Goal: Check status: Check status

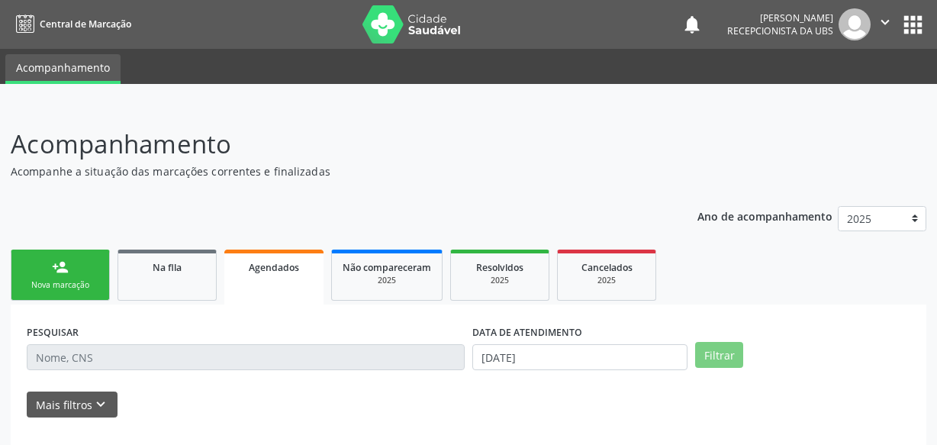
select select "9"
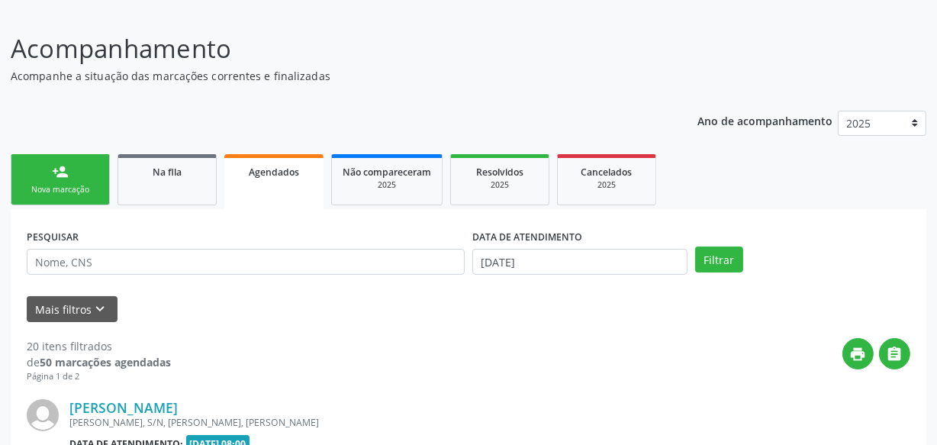
scroll to position [153, 0]
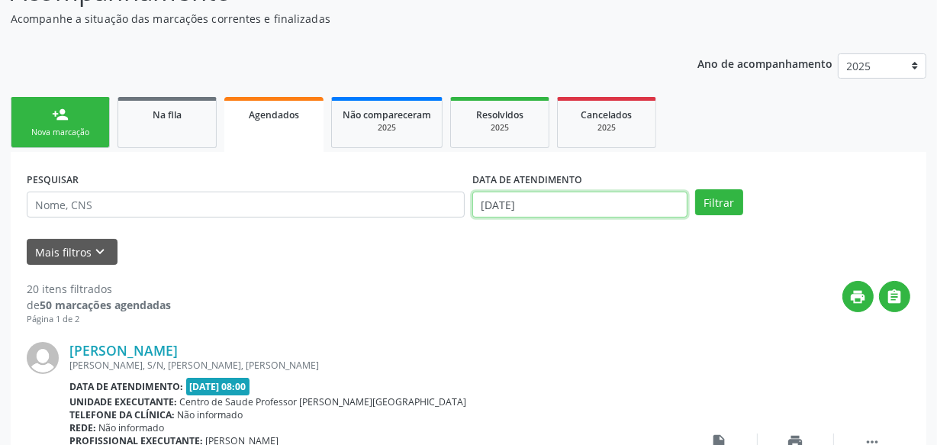
click at [577, 214] on input "[DATE]" at bounding box center [579, 204] width 215 height 26
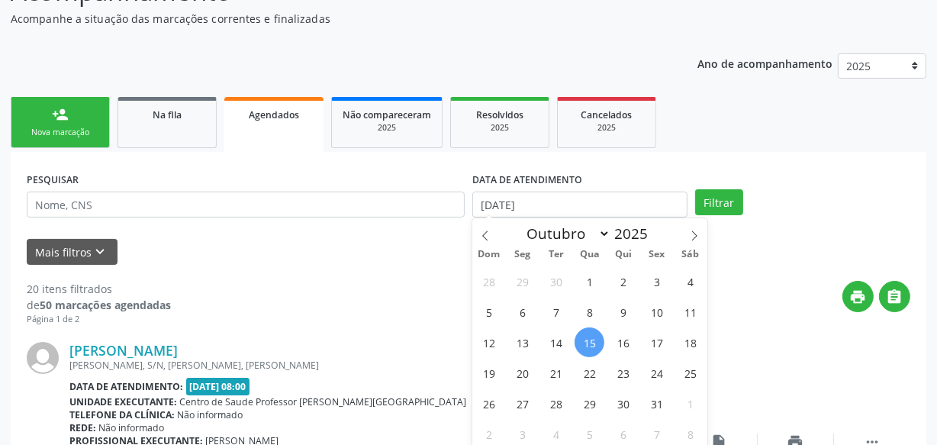
click at [590, 343] on span "15" at bounding box center [589, 342] width 30 height 30
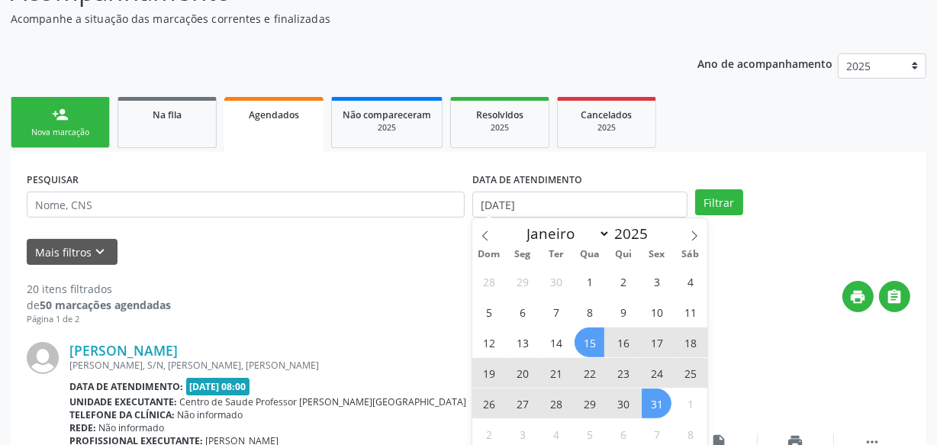
type input "[DATE]"
click at [664, 404] on span "31" at bounding box center [656, 403] width 30 height 30
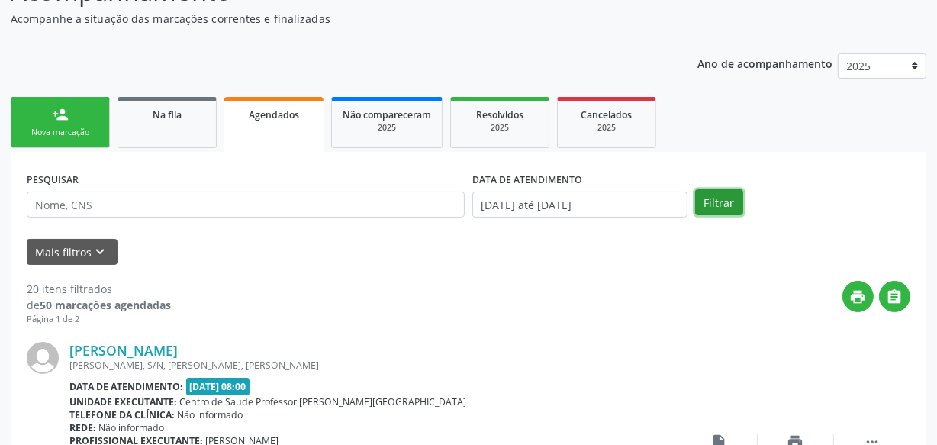
click at [725, 195] on button "Filtrar" at bounding box center [719, 202] width 48 height 26
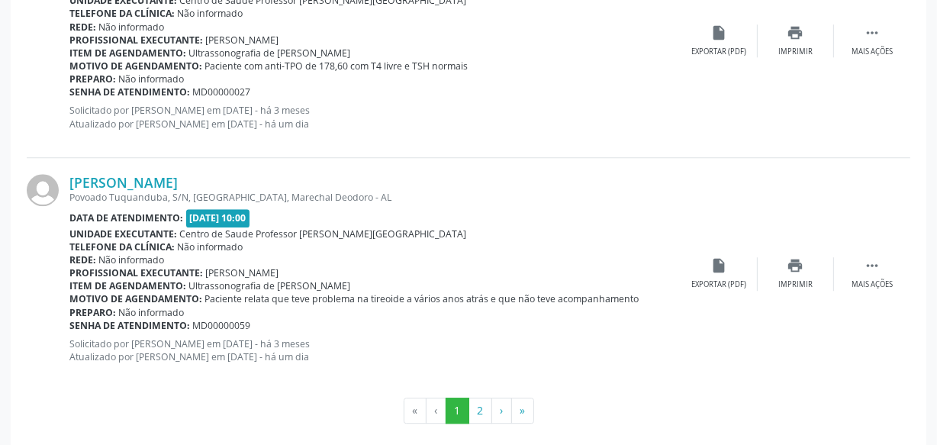
scroll to position [3689, 0]
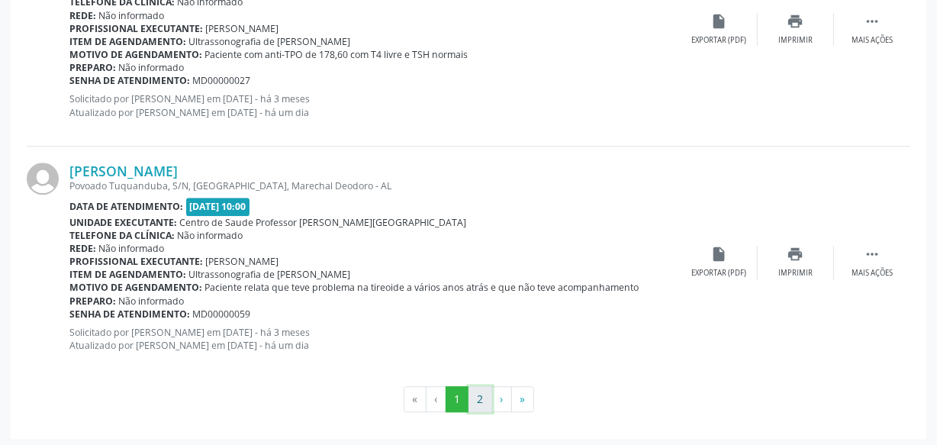
click at [483, 390] on button "2" at bounding box center [480, 399] width 24 height 26
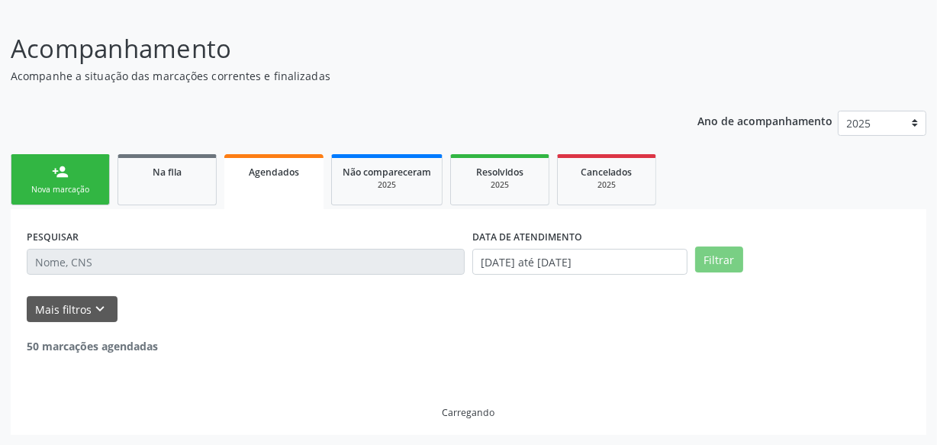
scroll to position [1346, 0]
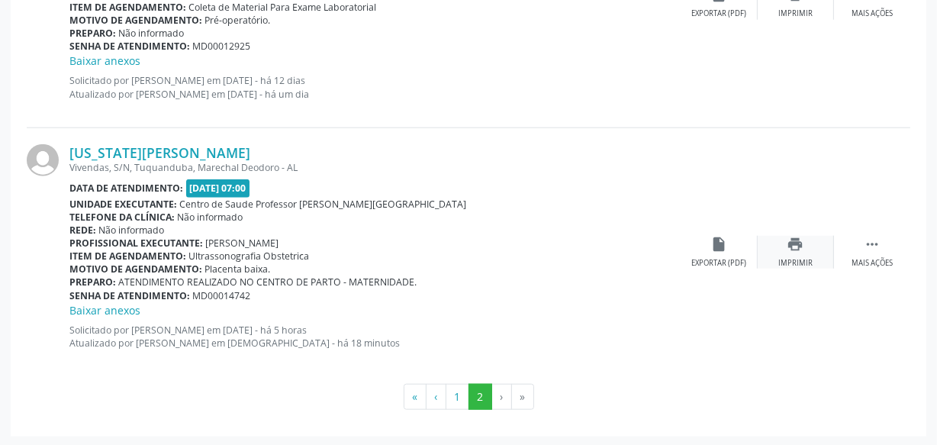
click at [783, 238] on div "print Imprimir" at bounding box center [795, 252] width 76 height 33
click at [793, 236] on icon "print" at bounding box center [795, 244] width 17 height 17
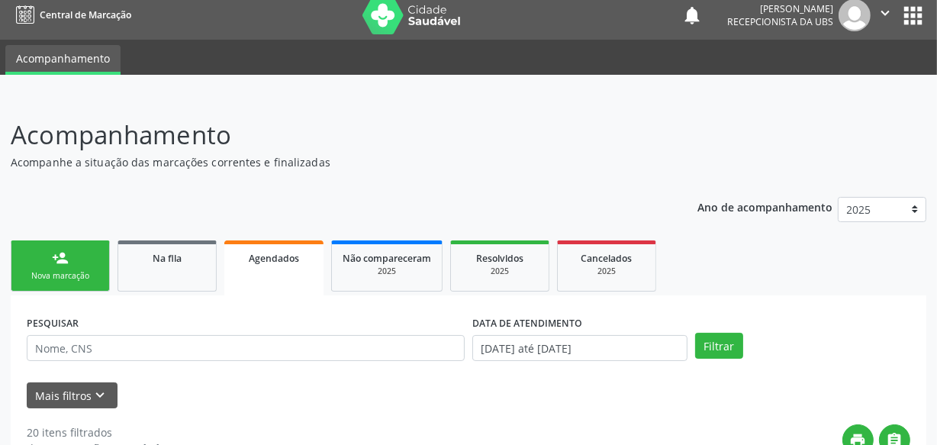
scroll to position [0, 0]
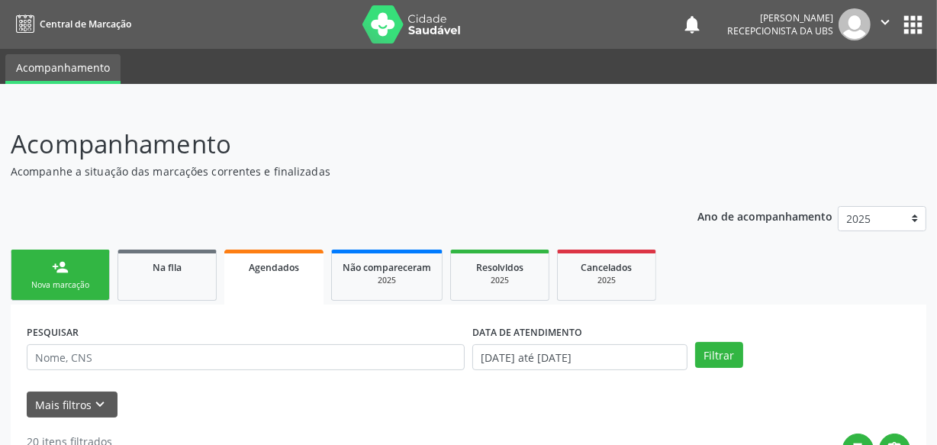
click at [82, 287] on div "Nova marcação" at bounding box center [60, 284] width 76 height 11
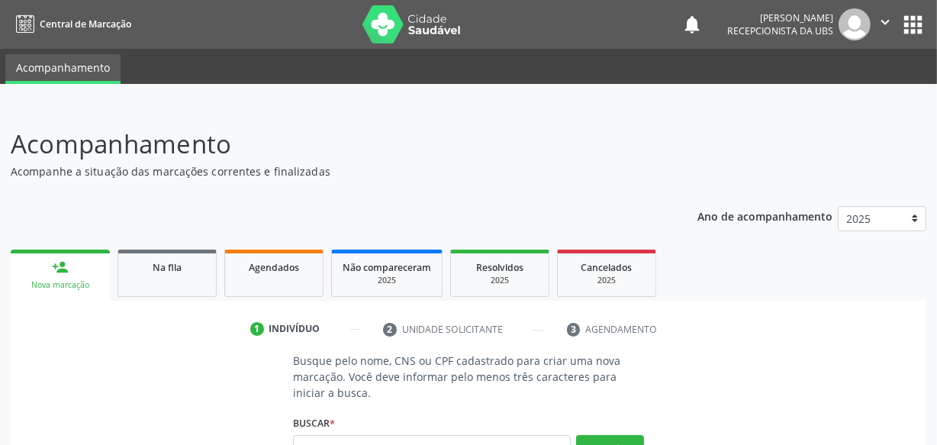
click at [887, 28] on icon "" at bounding box center [884, 22] width 17 height 17
click at [813, 95] on link "Sair" at bounding box center [845, 92] width 105 height 21
